Goal: Communication & Community: Answer question/provide support

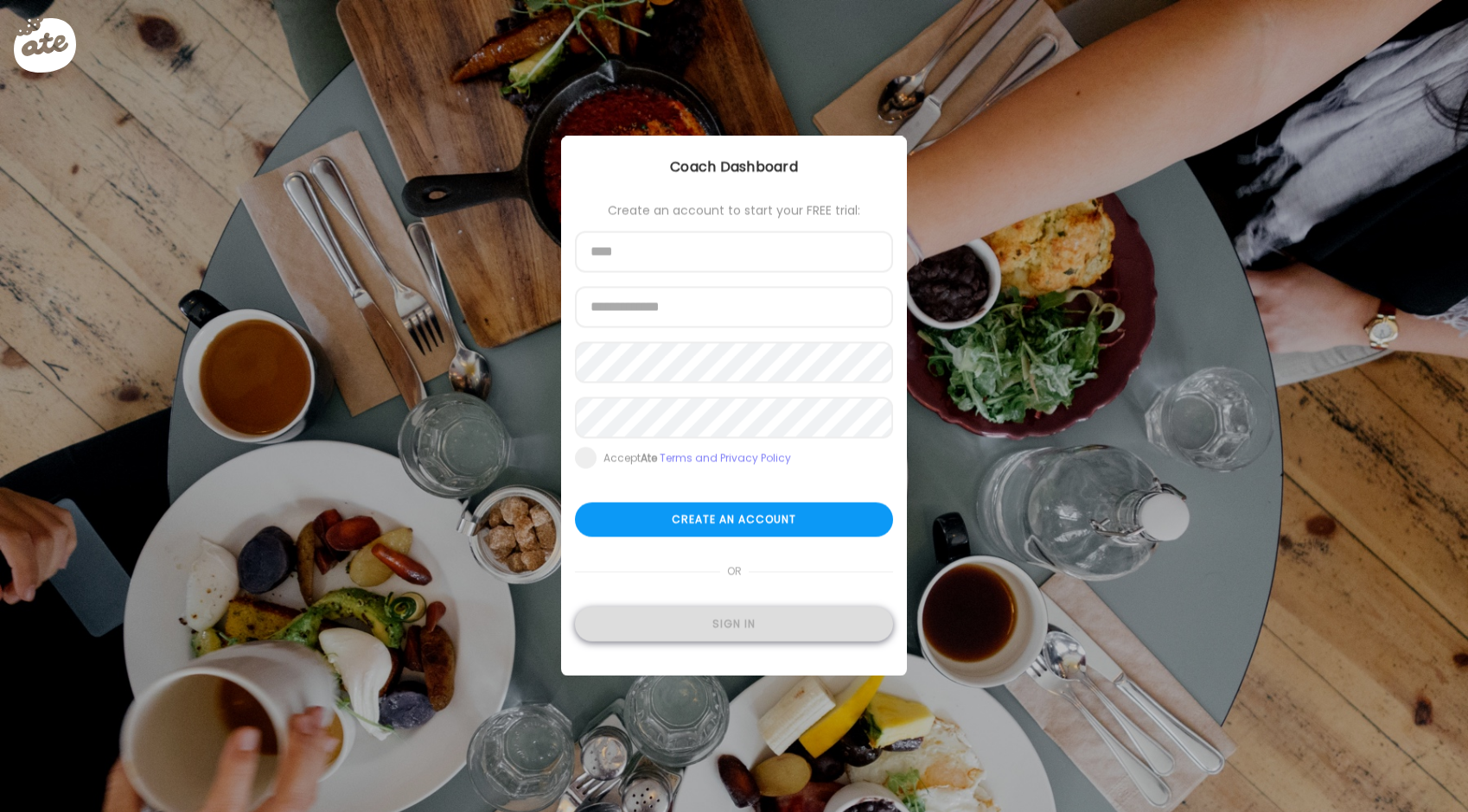
click at [761, 616] on div "Sign in" at bounding box center [734, 624] width 318 height 34
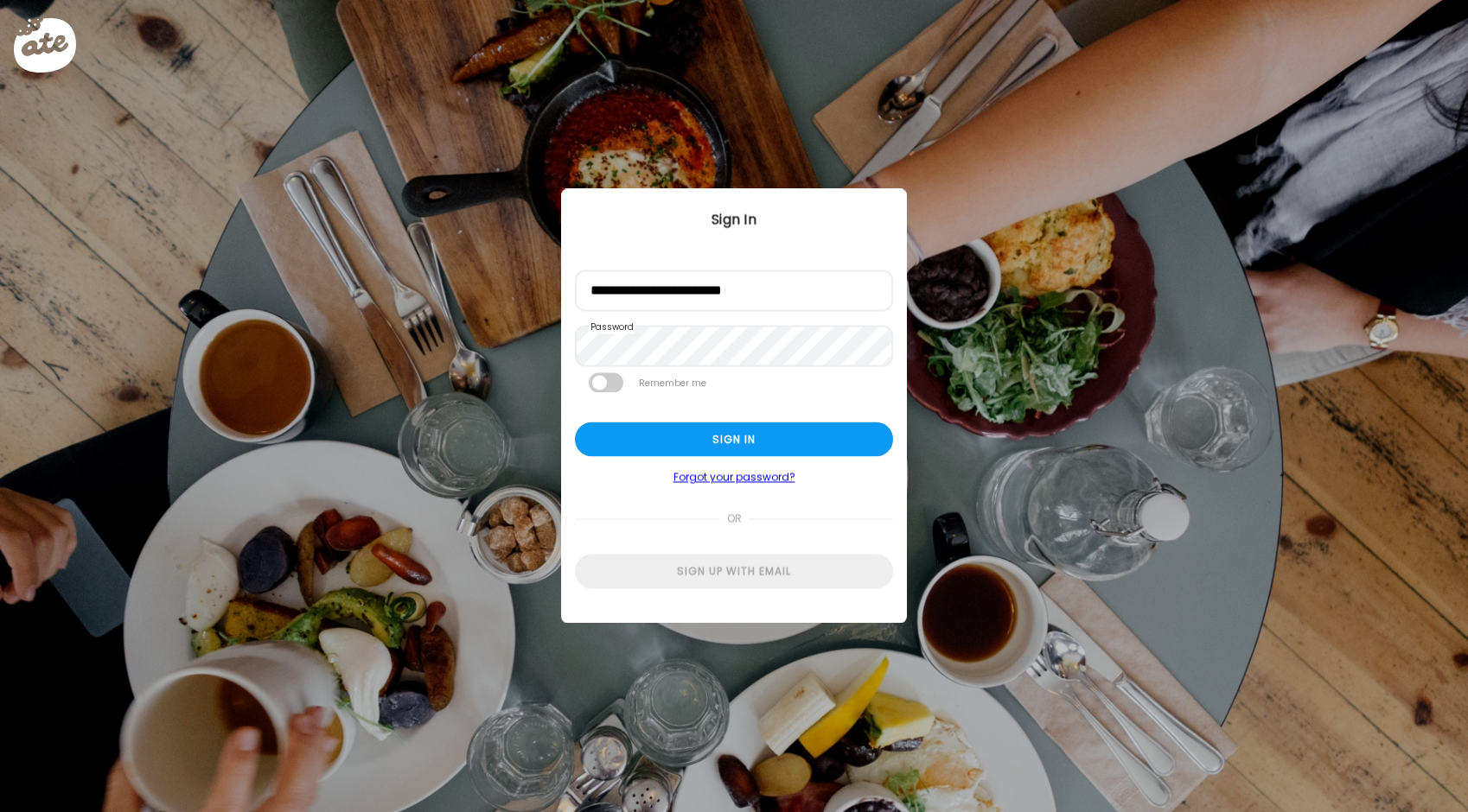
drag, startPoint x: 781, startPoint y: 437, endPoint x: 762, endPoint y: 478, distance: 45.2
click at [780, 438] on div "Sign in" at bounding box center [734, 439] width 318 height 34
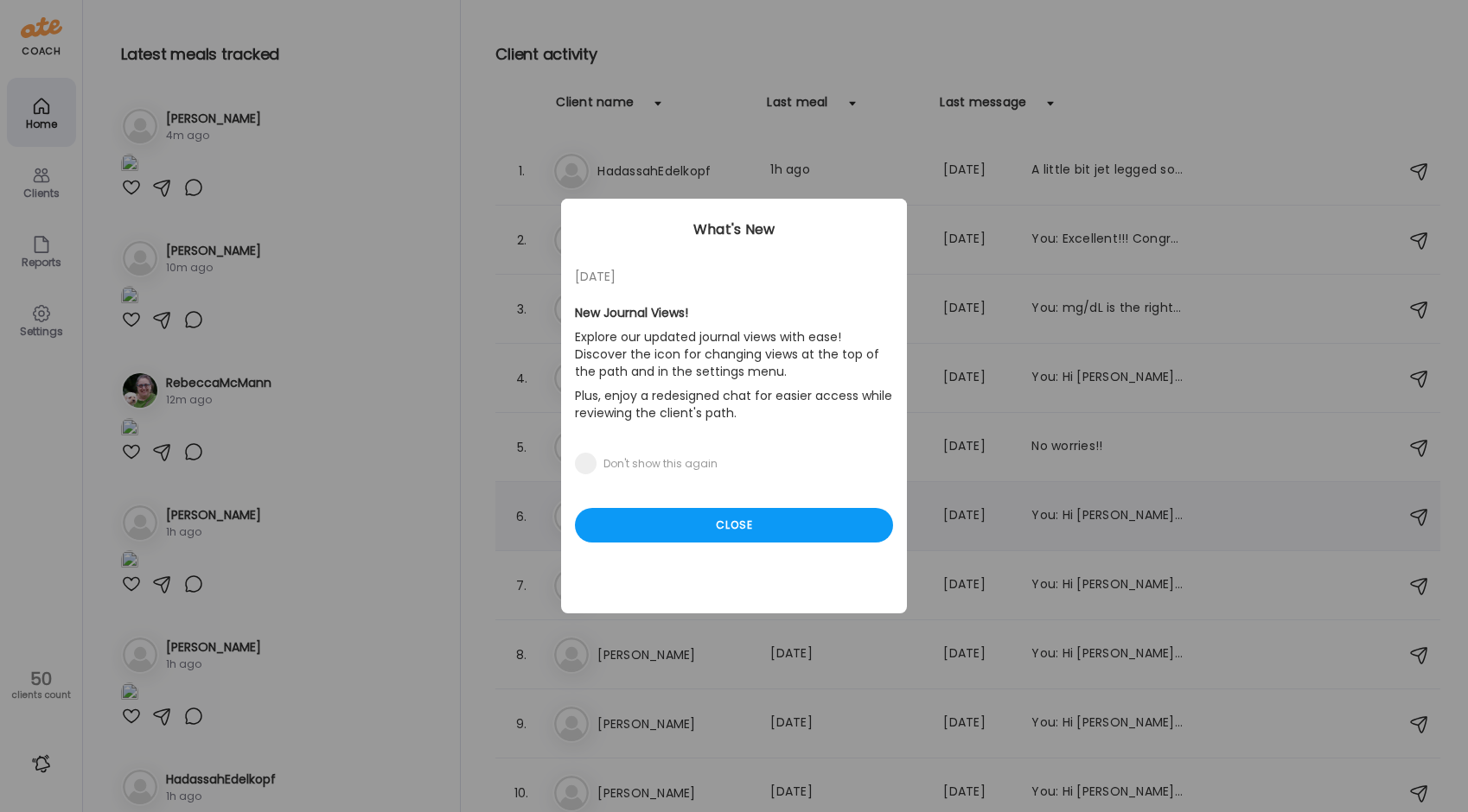
click at [849, 519] on div "Close" at bounding box center [734, 525] width 318 height 34
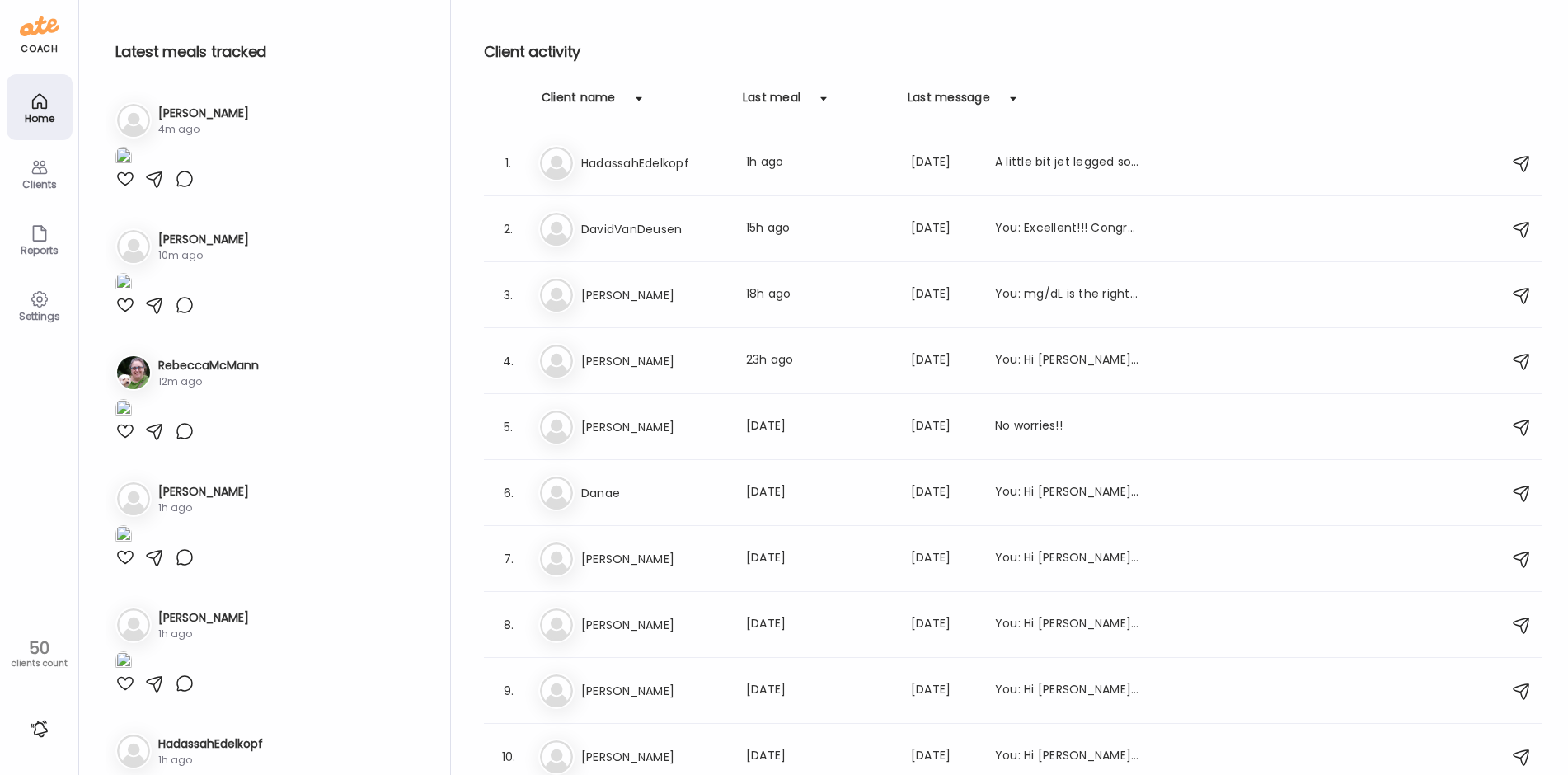
click at [126, 189] on div at bounding box center [125, 178] width 20 height 20
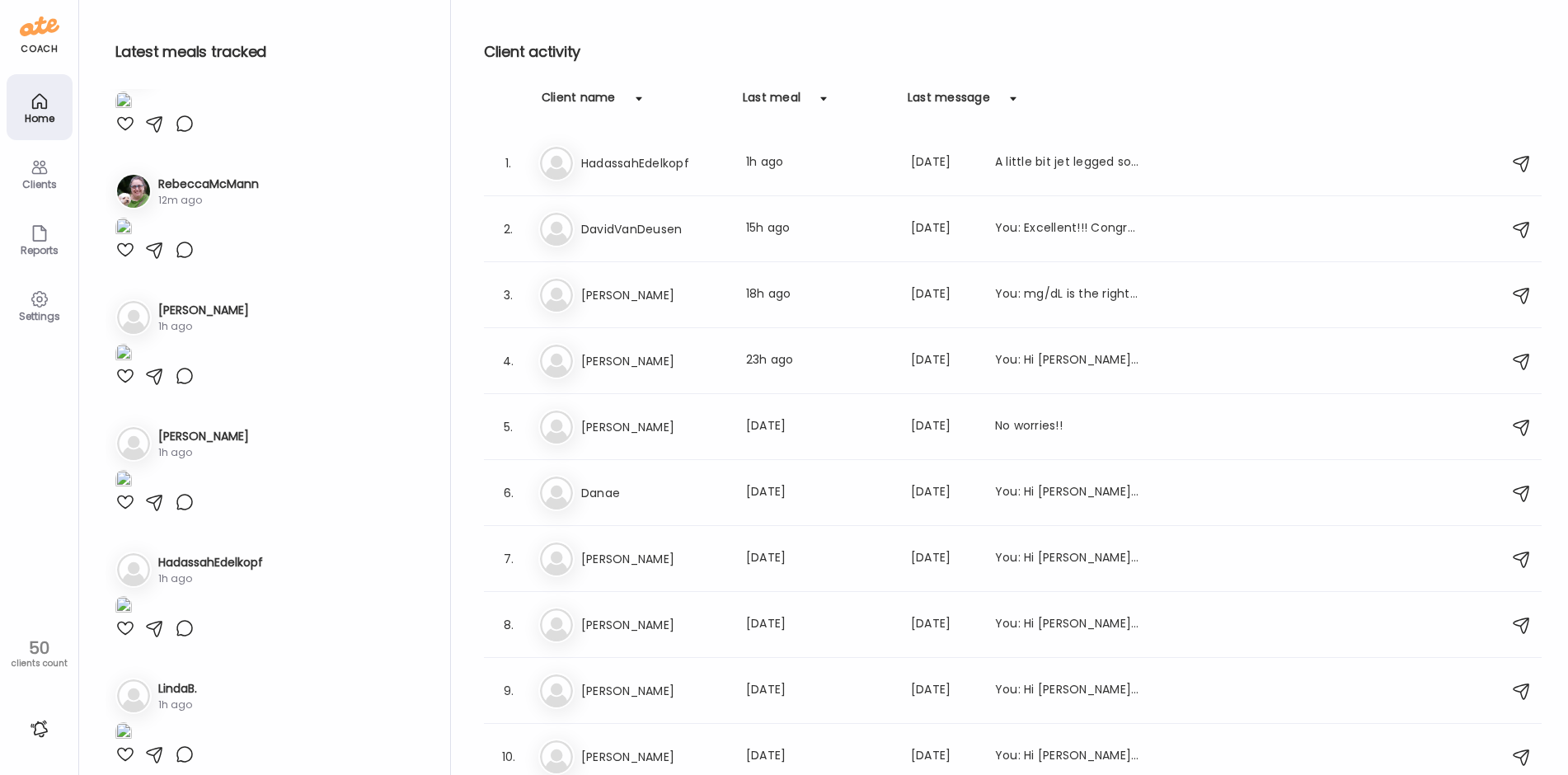
scroll to position [247, 0]
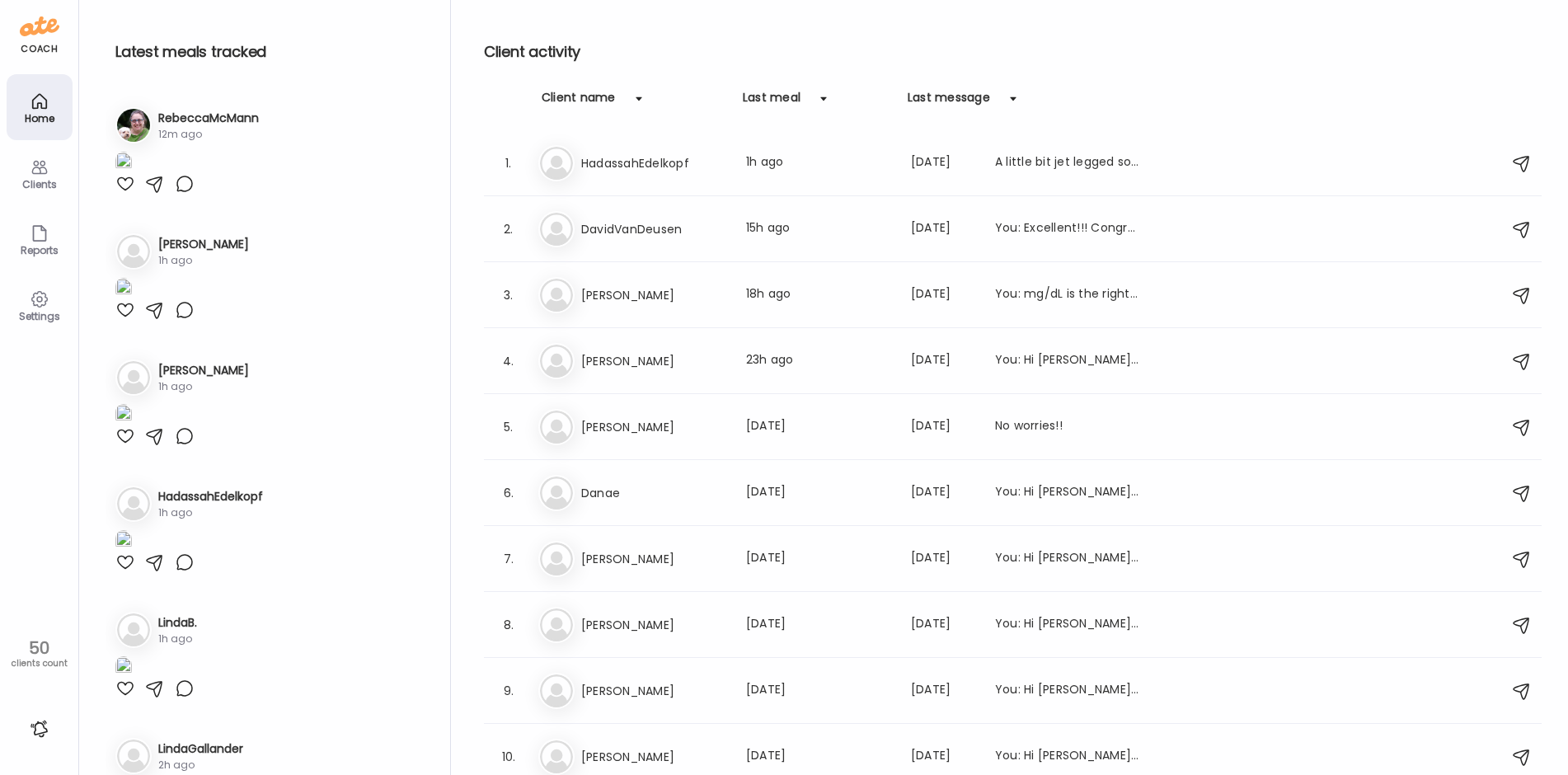
click at [132, 48] on img at bounding box center [124, 37] width 17 height 22
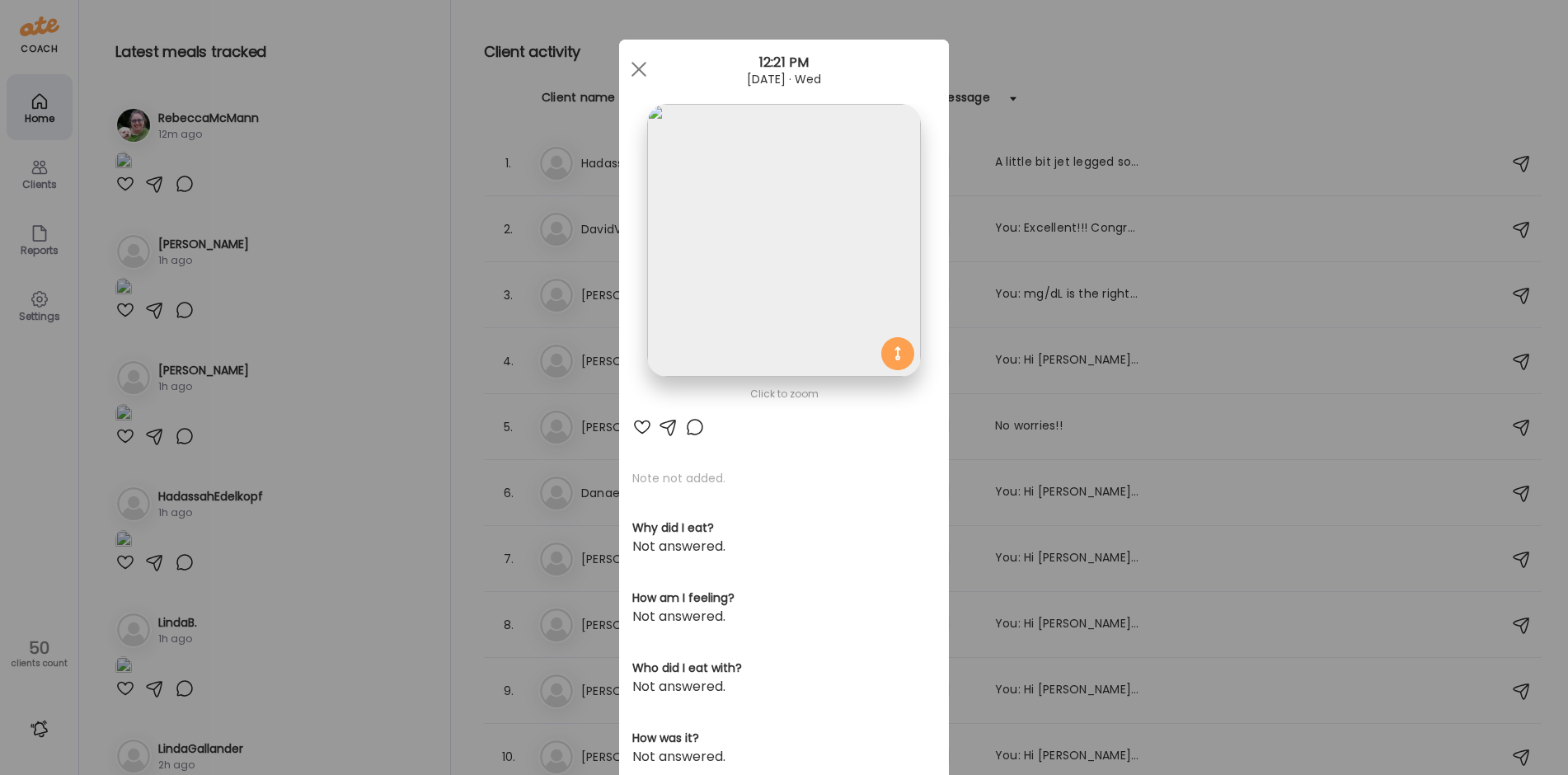
click at [830, 269] on img at bounding box center [783, 240] width 273 height 273
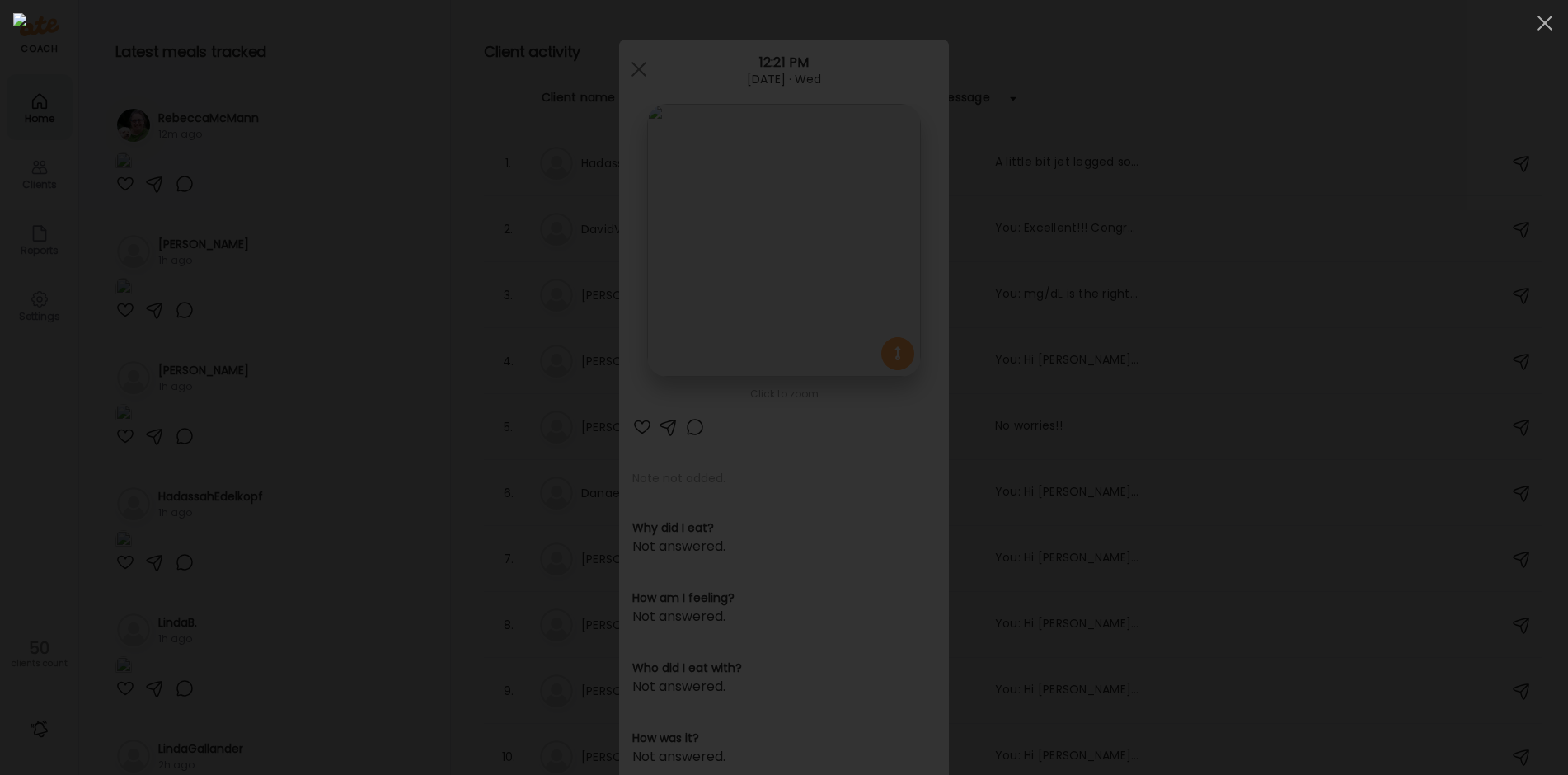
click at [830, 269] on img at bounding box center [784, 387] width 1542 height 749
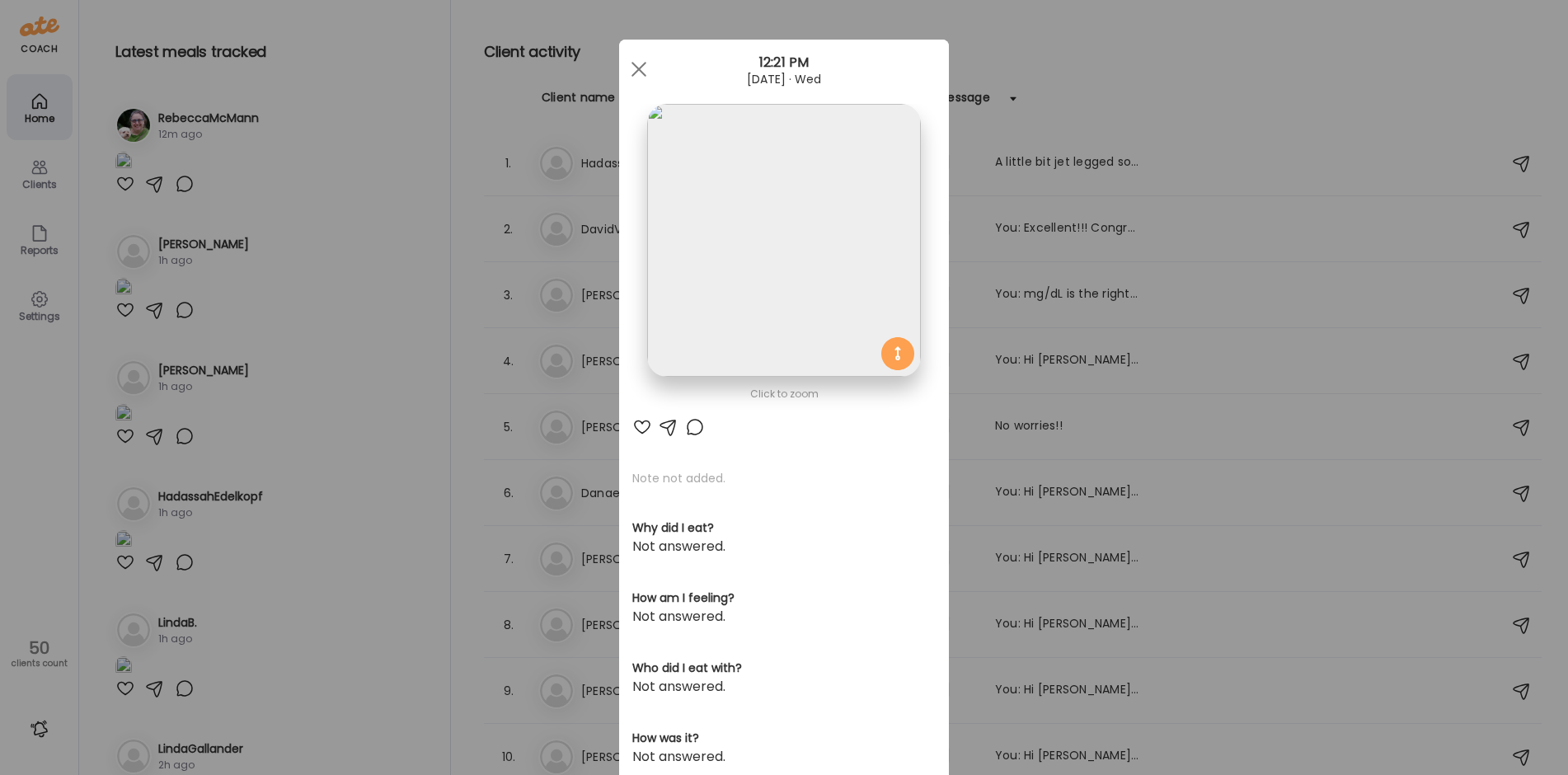
click at [422, 499] on div "Ate Coach Dashboard Wahoo! It’s official Take a moment to set up your Coach Pro…" at bounding box center [784, 387] width 1568 height 775
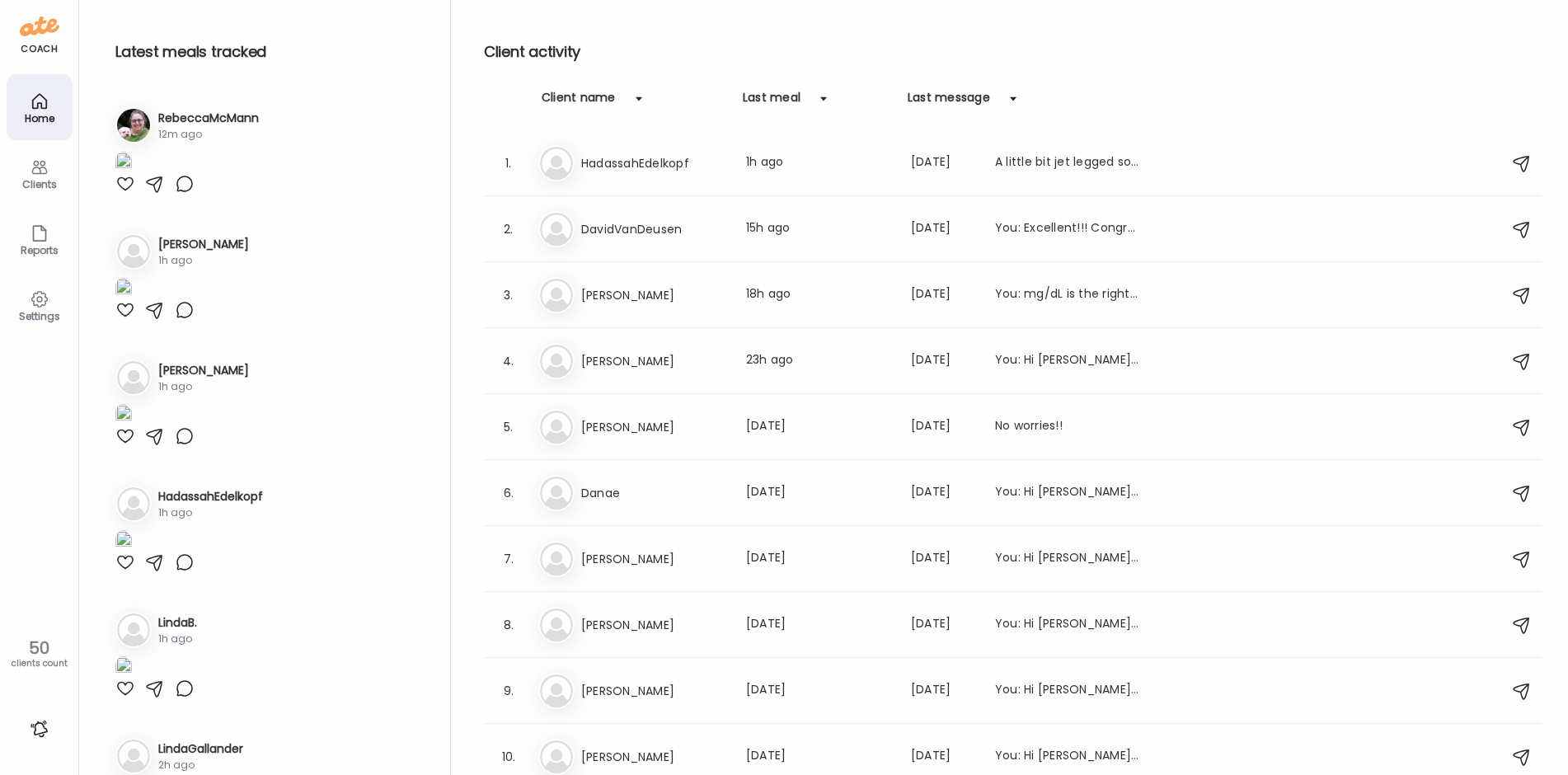
click at [120, 67] on div at bounding box center [125, 57] width 20 height 20
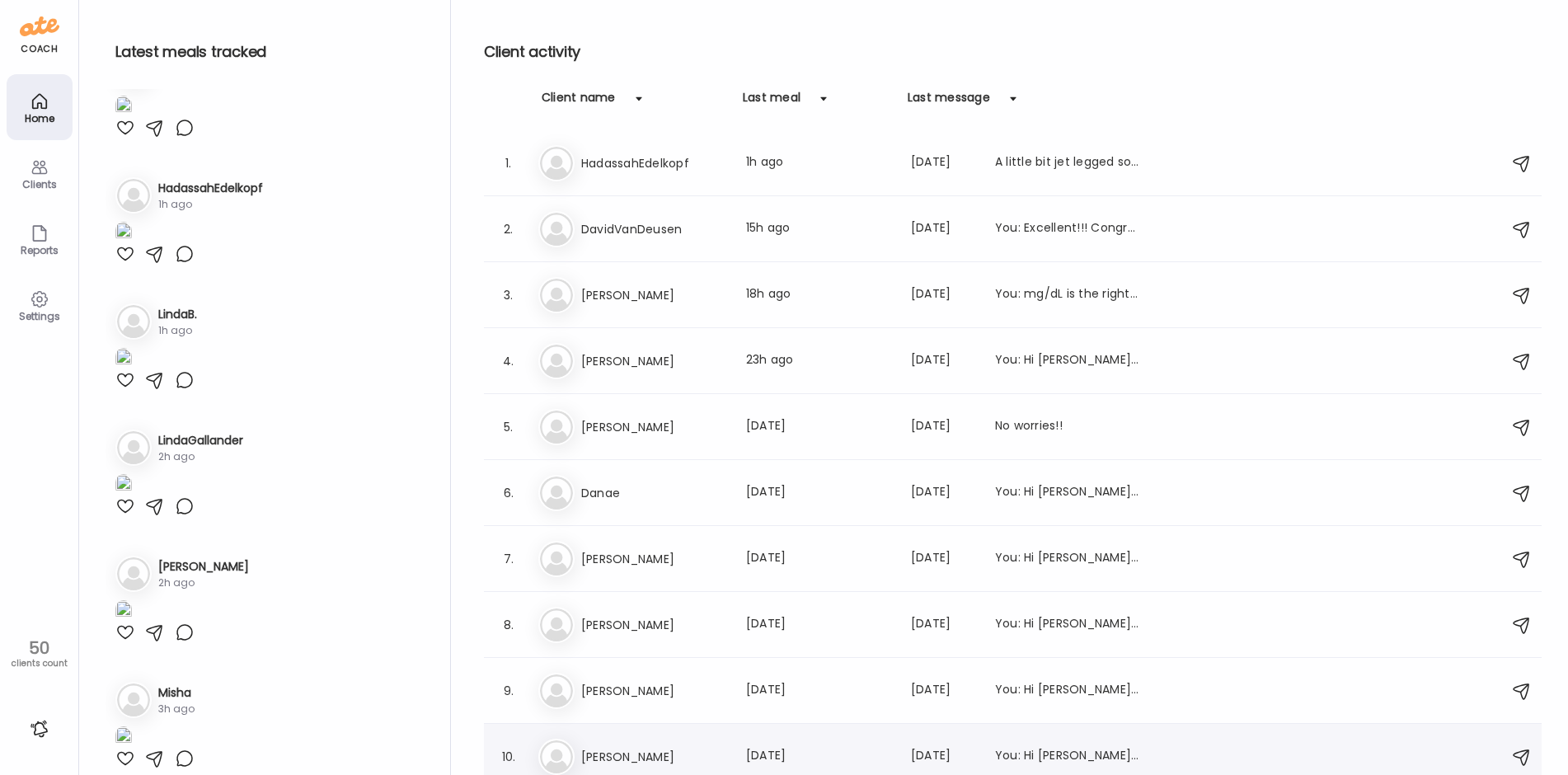
scroll to position [577, 0]
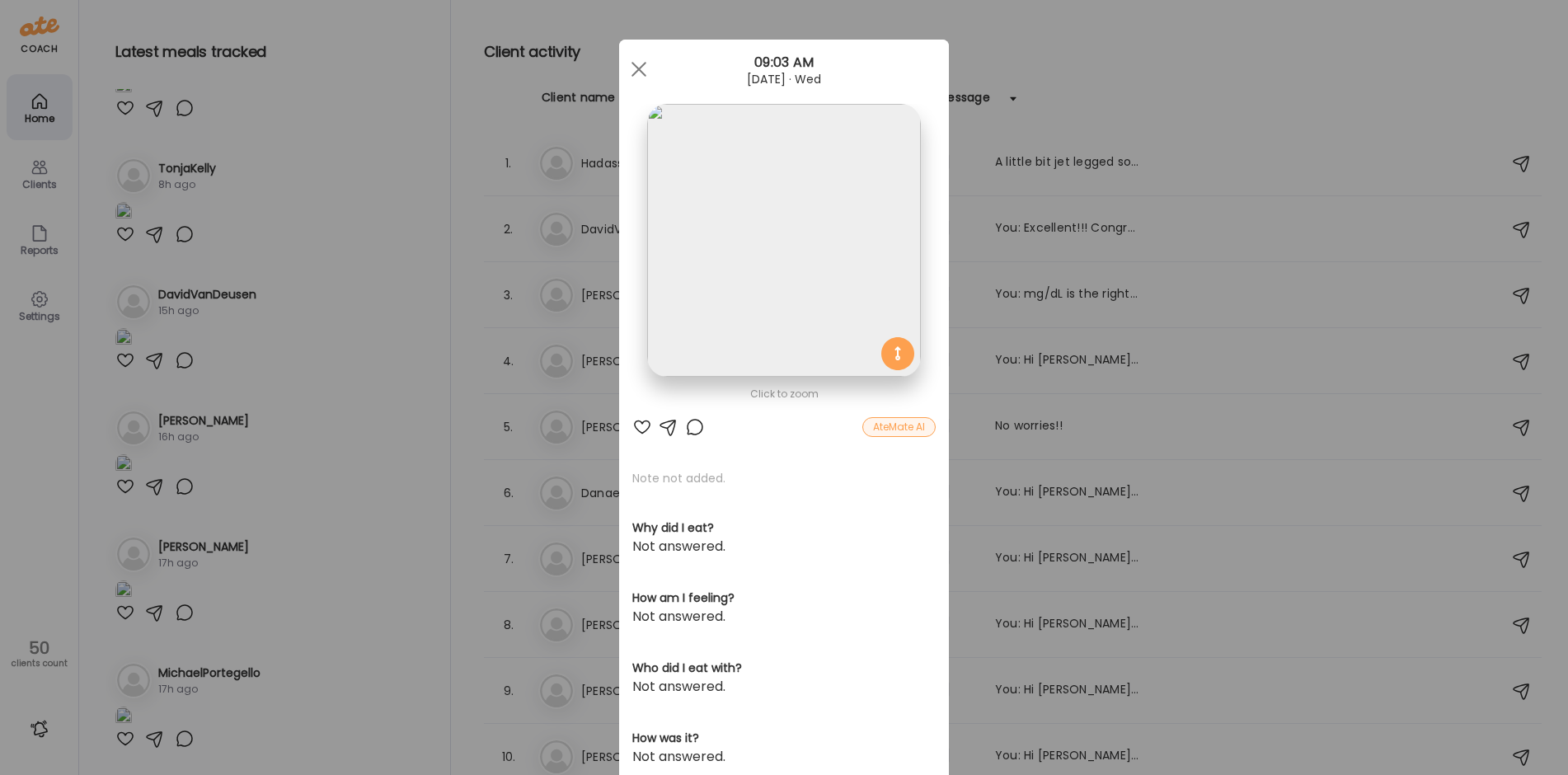
click at [340, 161] on div "Ate Coach Dashboard Wahoo! It’s official Take a moment to set up your Coach Pro…" at bounding box center [784, 387] width 1568 height 775
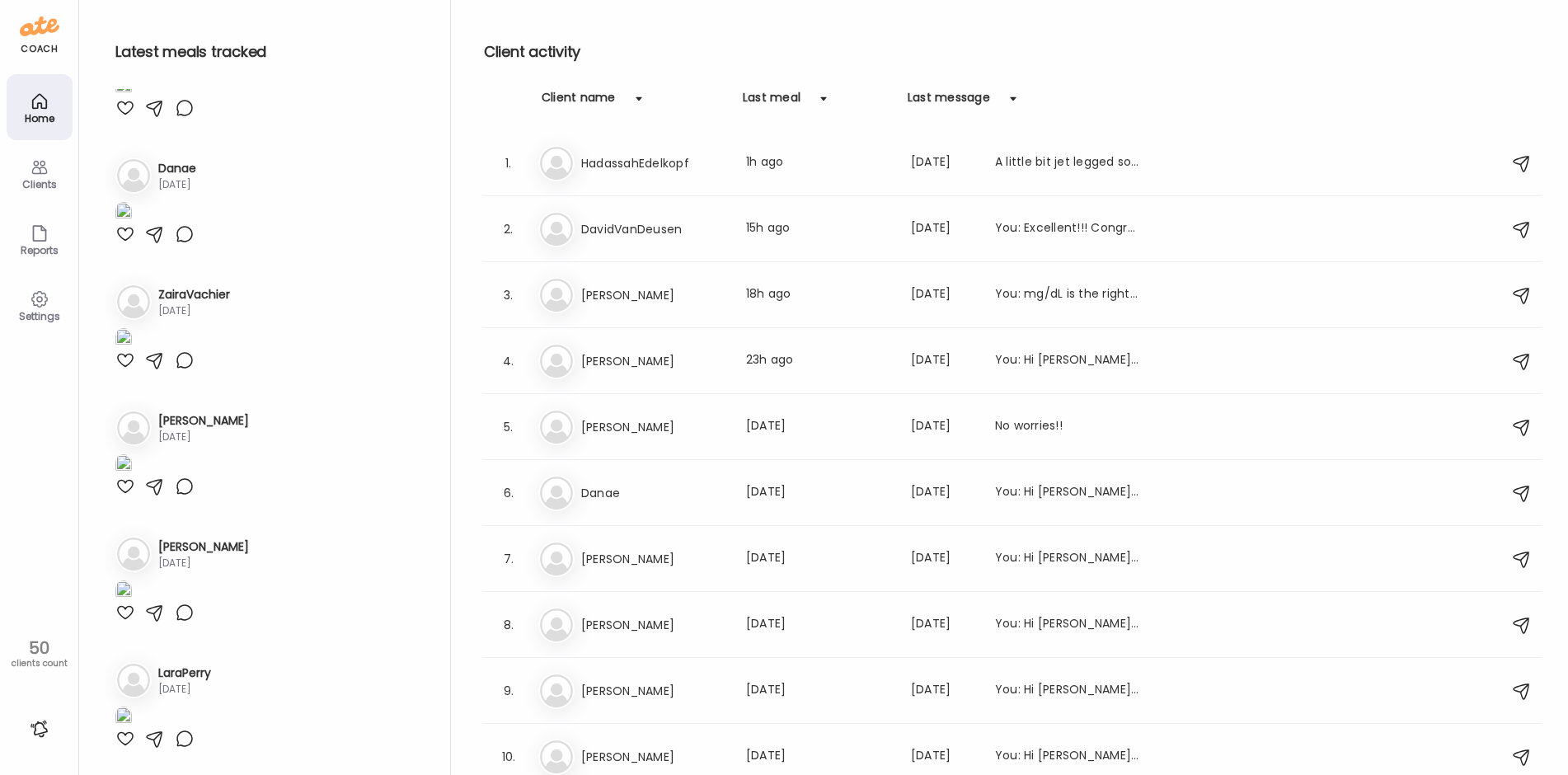
scroll to position [7067, 0]
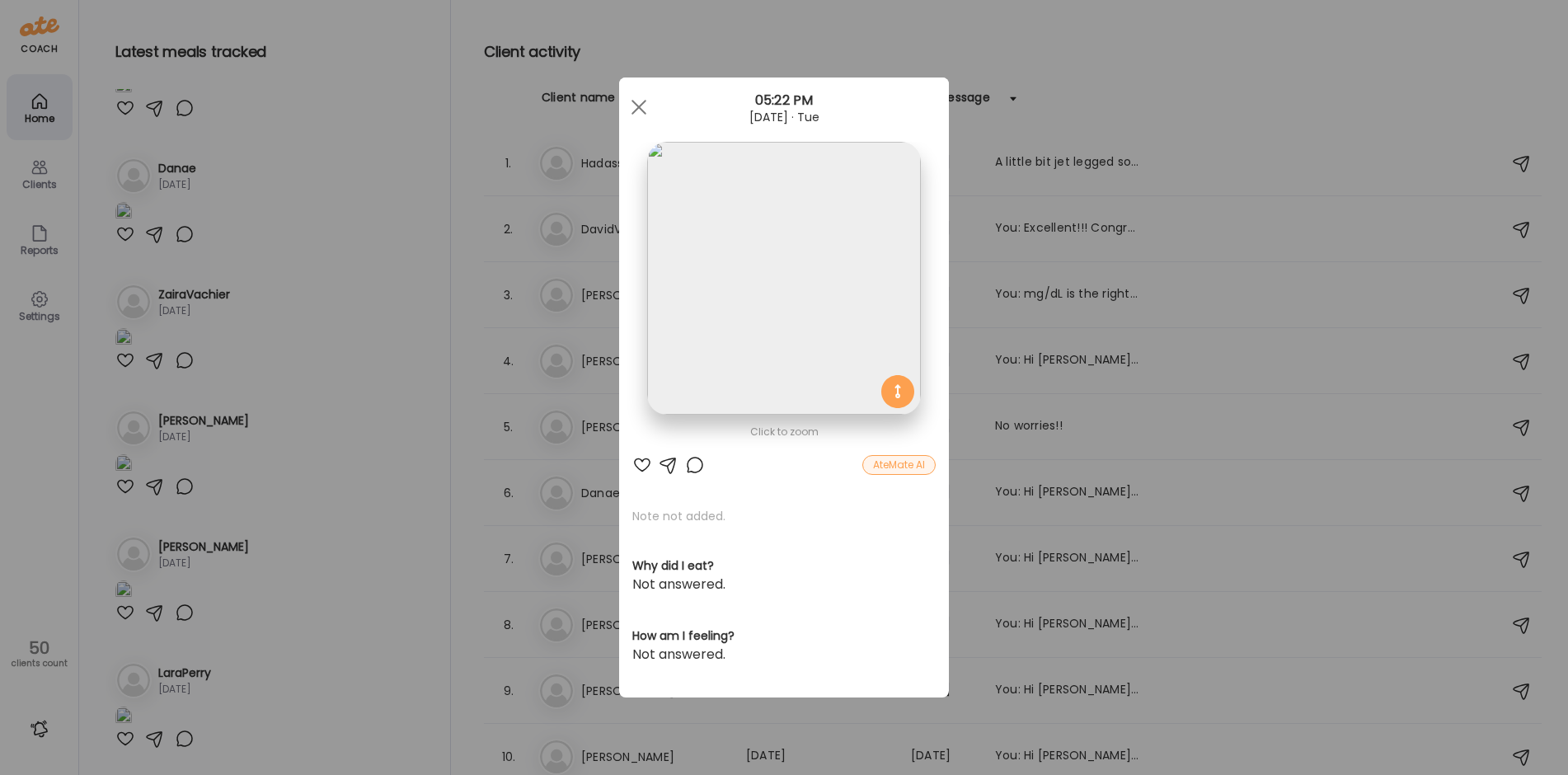
click at [755, 263] on img at bounding box center [783, 277] width 273 height 273
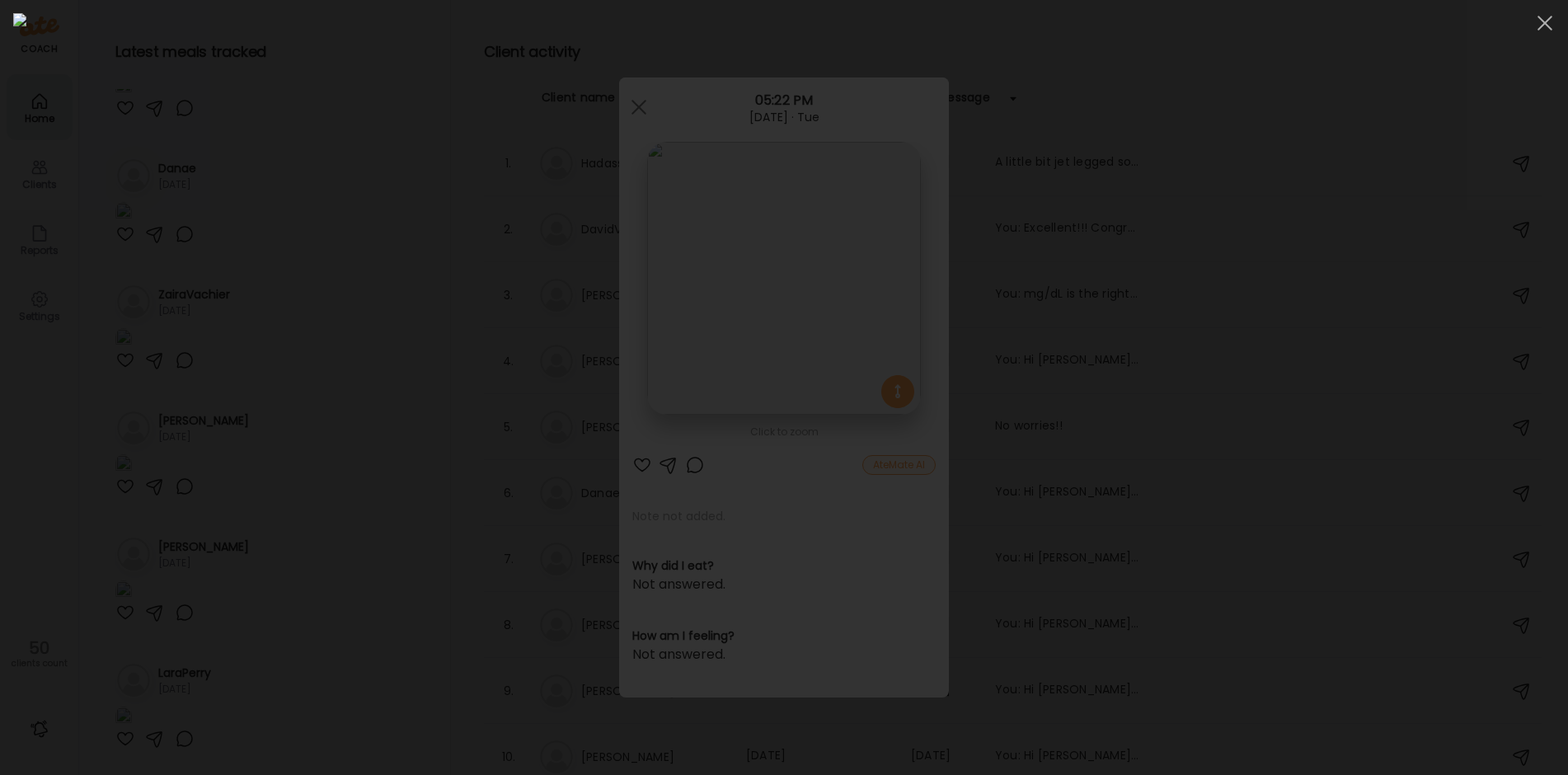
click at [303, 155] on div at bounding box center [784, 387] width 1542 height 749
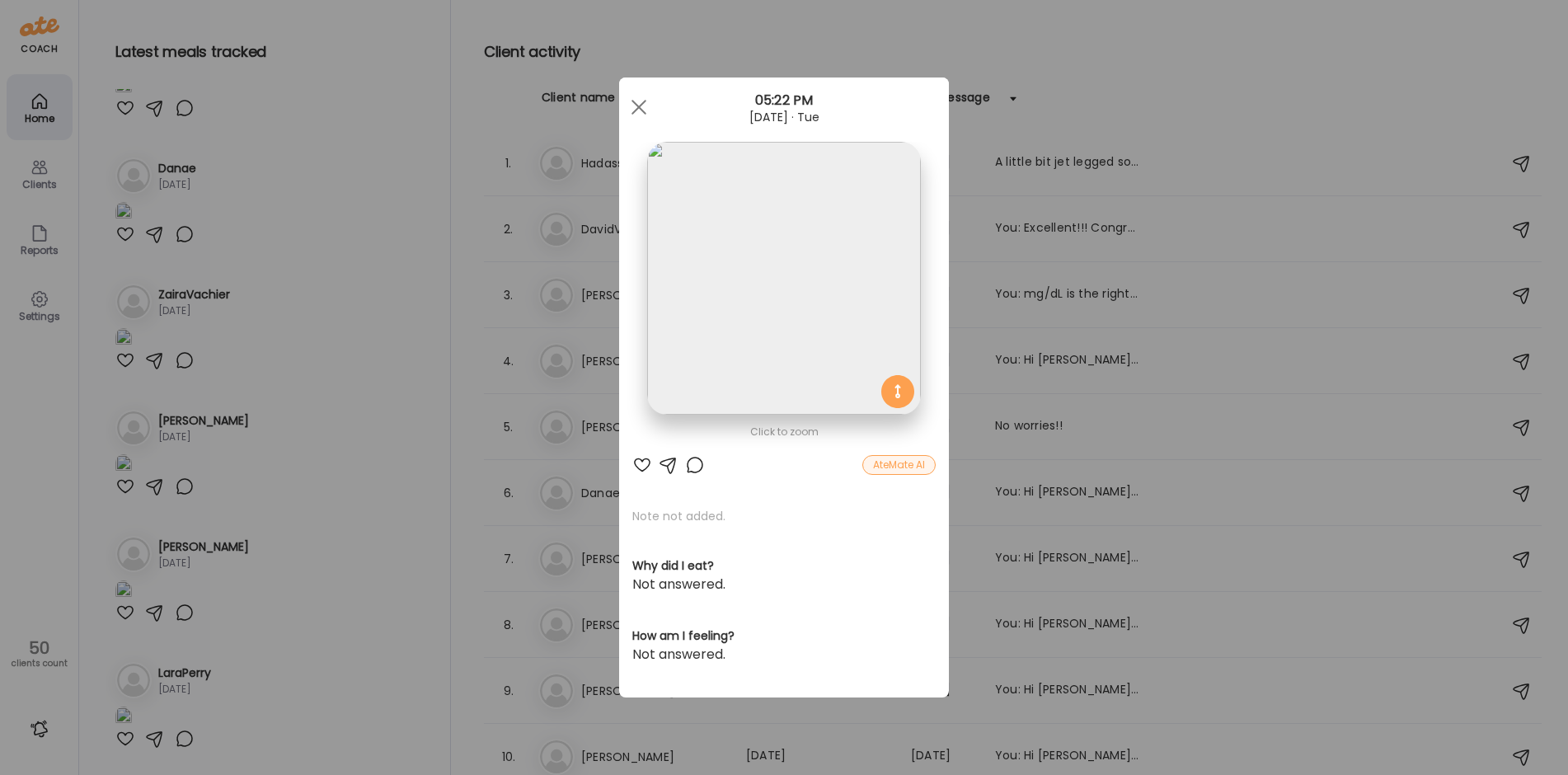
click at [697, 462] on div at bounding box center [694, 465] width 20 height 20
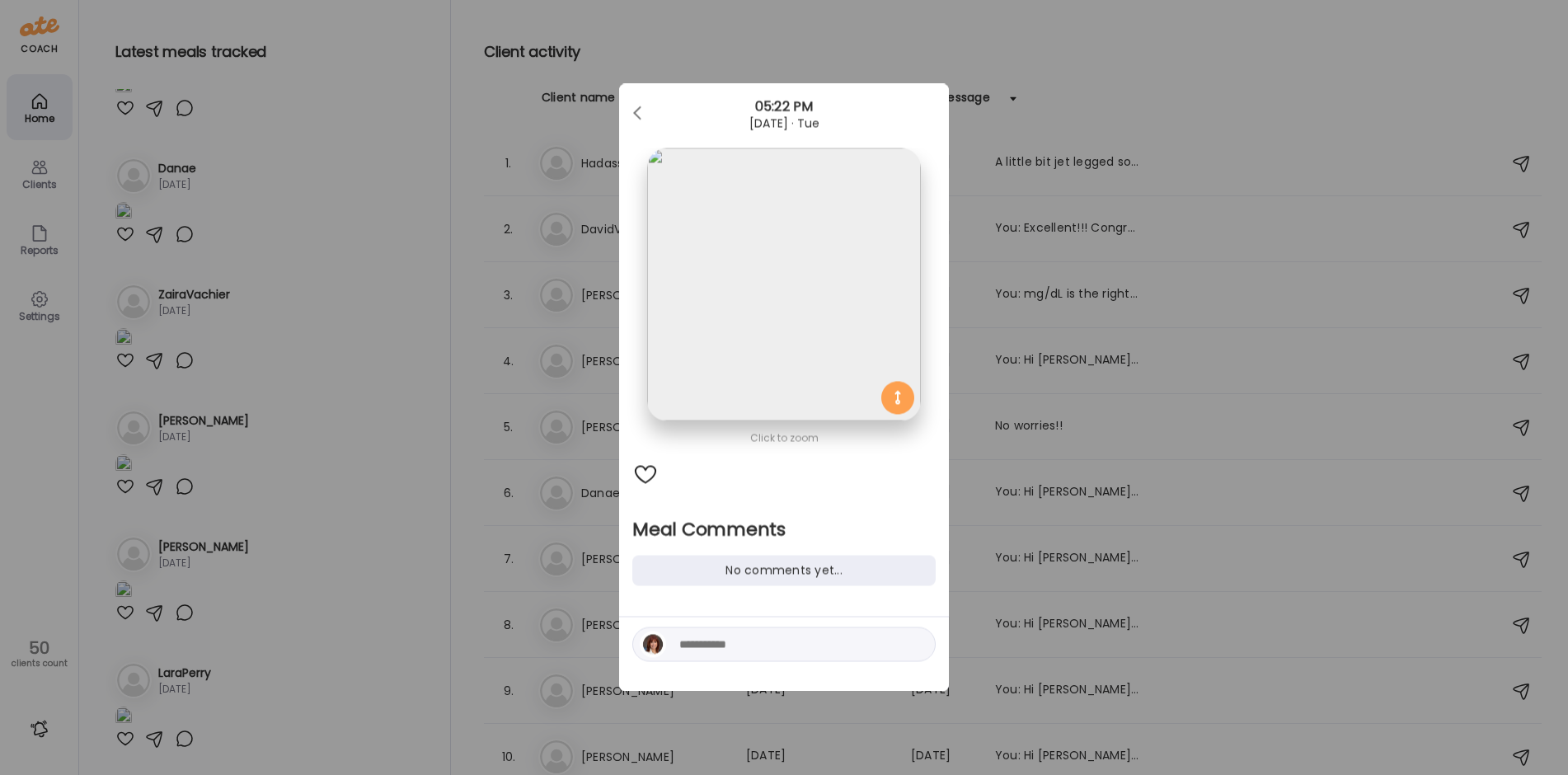
click at [706, 641] on textarea at bounding box center [791, 645] width 223 height 20
type textarea "**********"
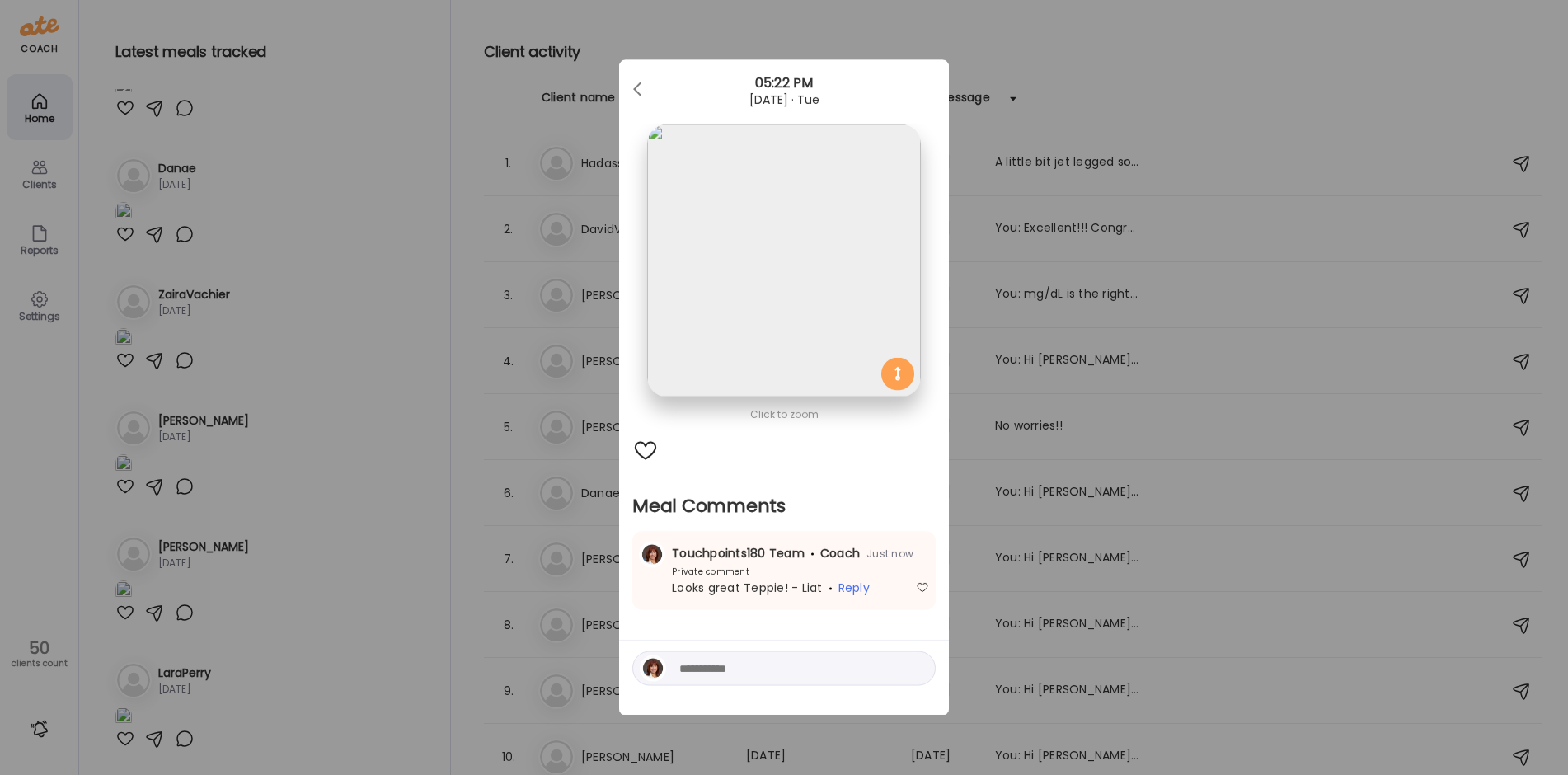
click at [323, 600] on div "Ate Coach Dashboard Wahoo! It’s official Take a moment to set up your Coach Pro…" at bounding box center [784, 387] width 1568 height 775
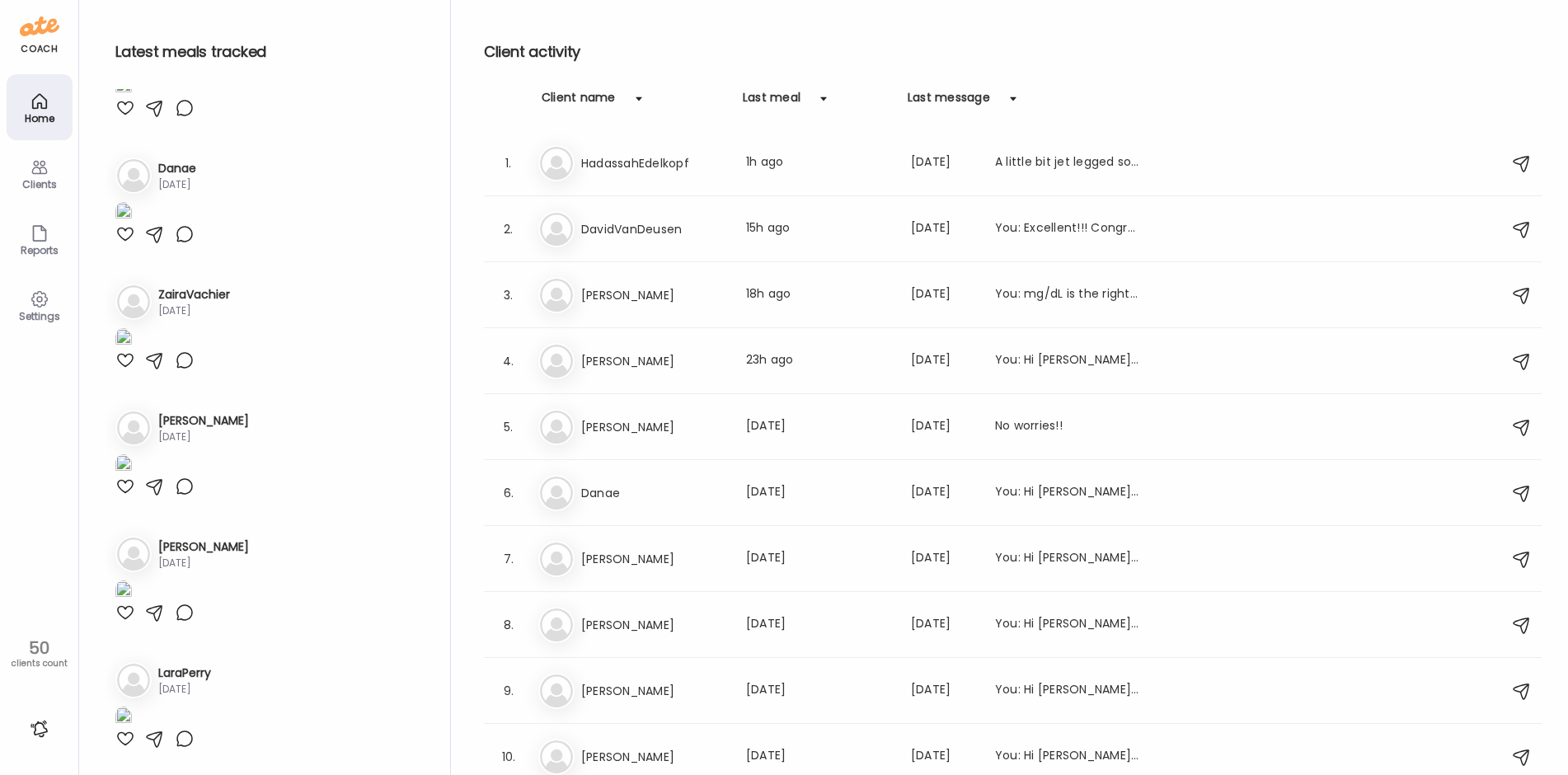
scroll to position [6571, 0]
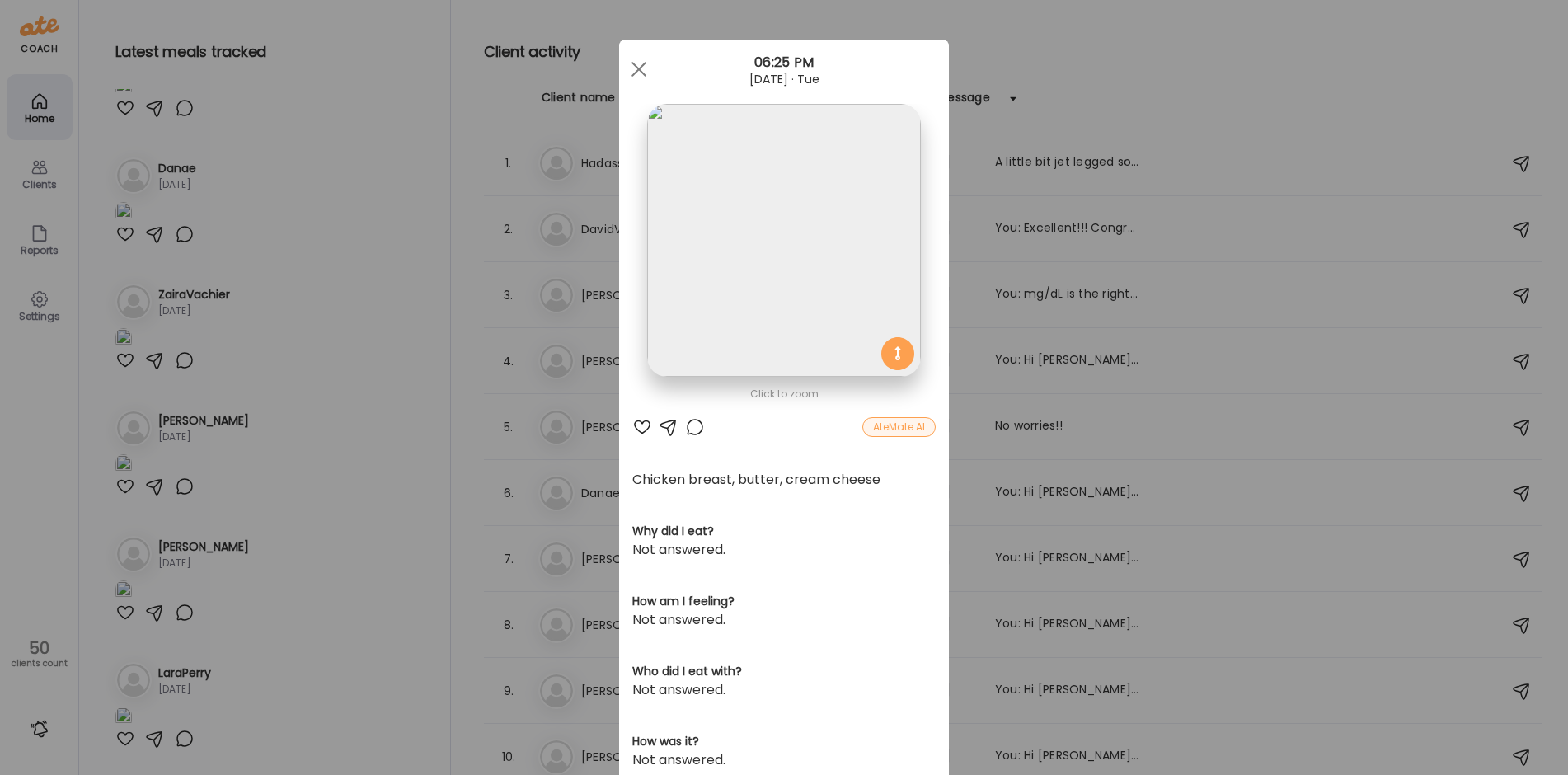
click at [325, 260] on div "Ate Coach Dashboard Wahoo! It’s official Take a moment to set up your Coach Pro…" at bounding box center [784, 387] width 1568 height 775
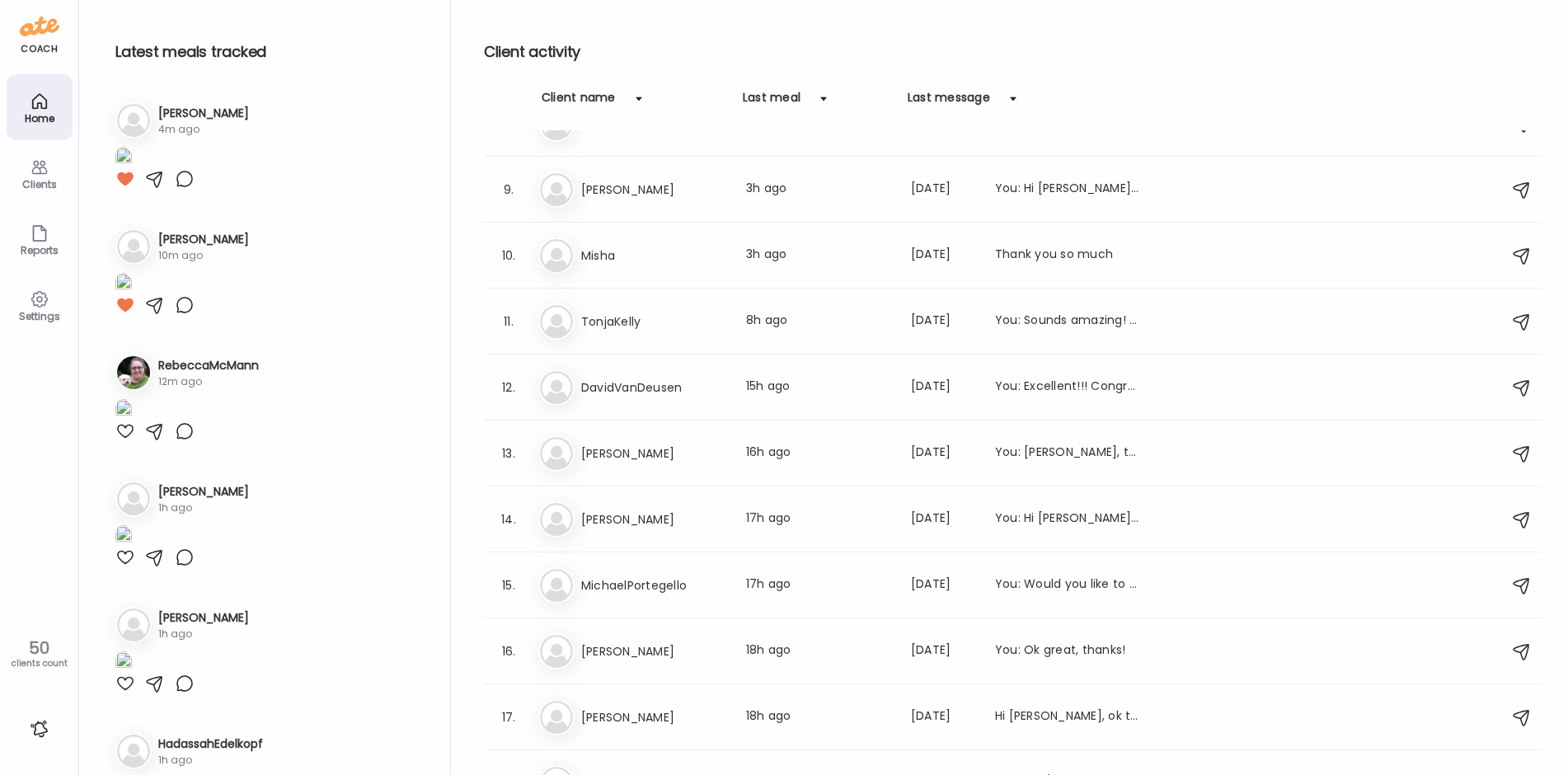
scroll to position [0, 0]
